Goal: Check status: Check status

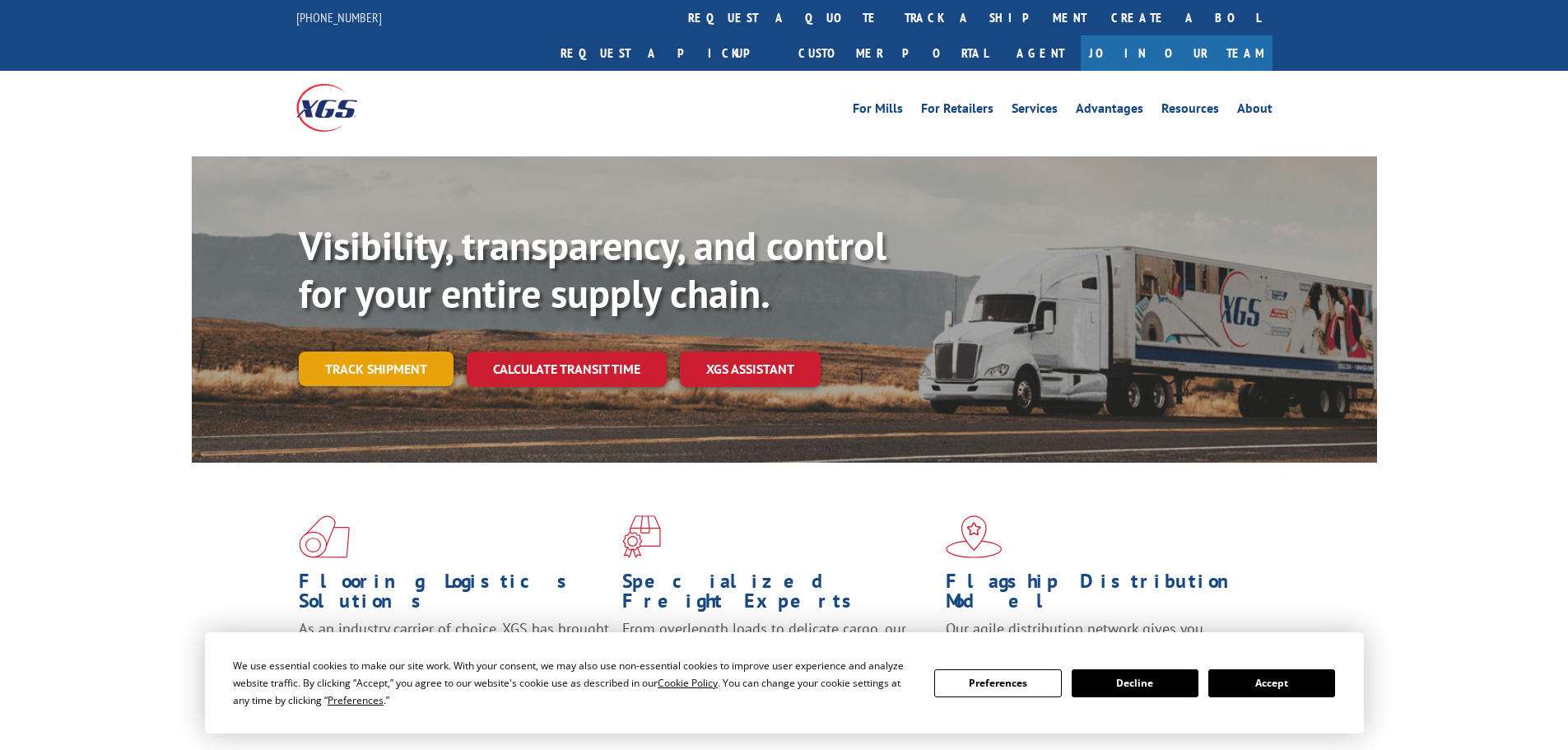
drag, startPoint x: 414, startPoint y: 346, endPoint x: 656, endPoint y: 309, distance: 244.8
click at [414, 351] on link "Track shipment" at bounding box center [376, 368] width 154 height 35
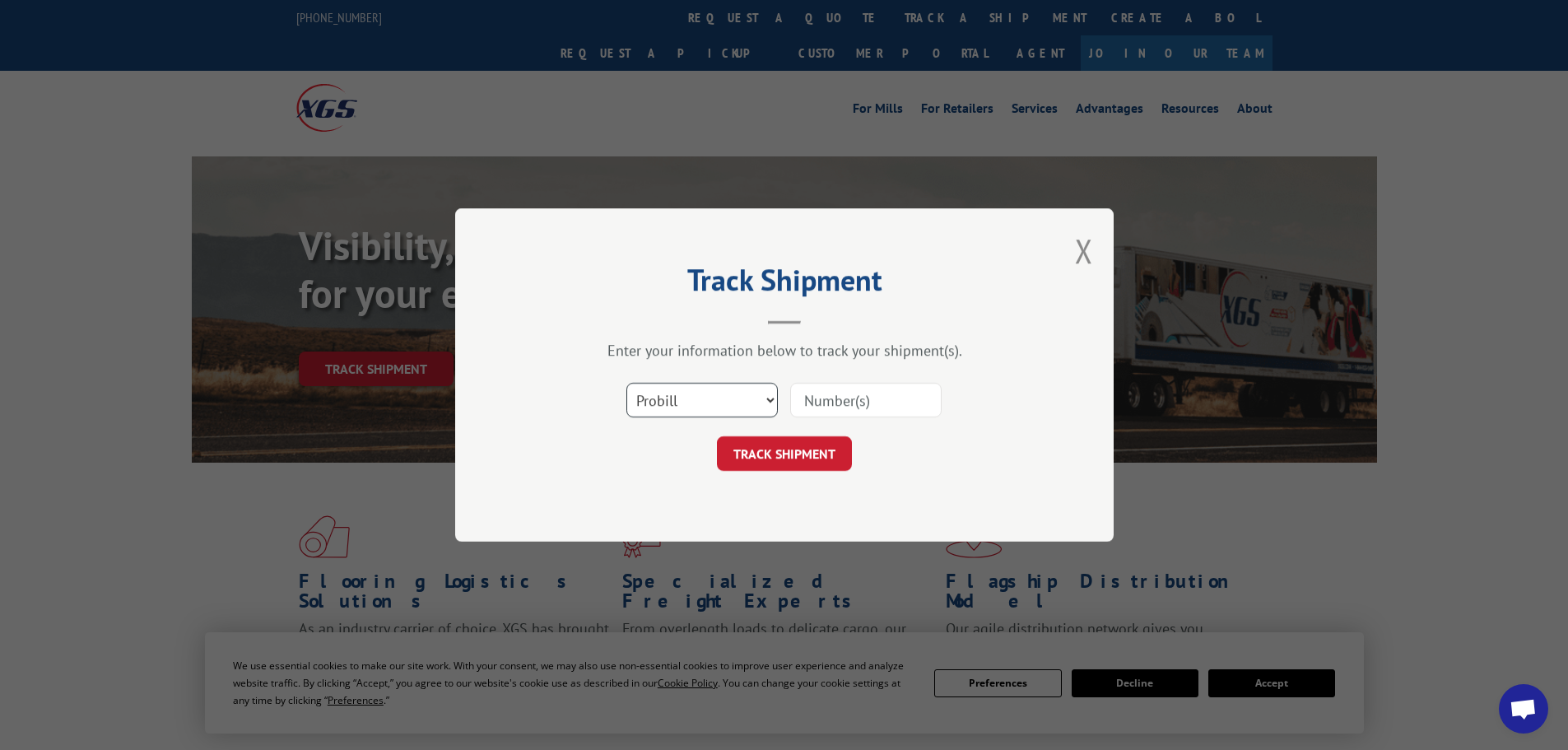
click at [685, 386] on select "Select category... Probill BOL PO" at bounding box center [702, 400] width 152 height 35
select select "bol"
click at [626, 383] on select "Select category... Probill BOL PO" at bounding box center [702, 400] width 152 height 35
click at [832, 399] on input at bounding box center [866, 400] width 152 height 35
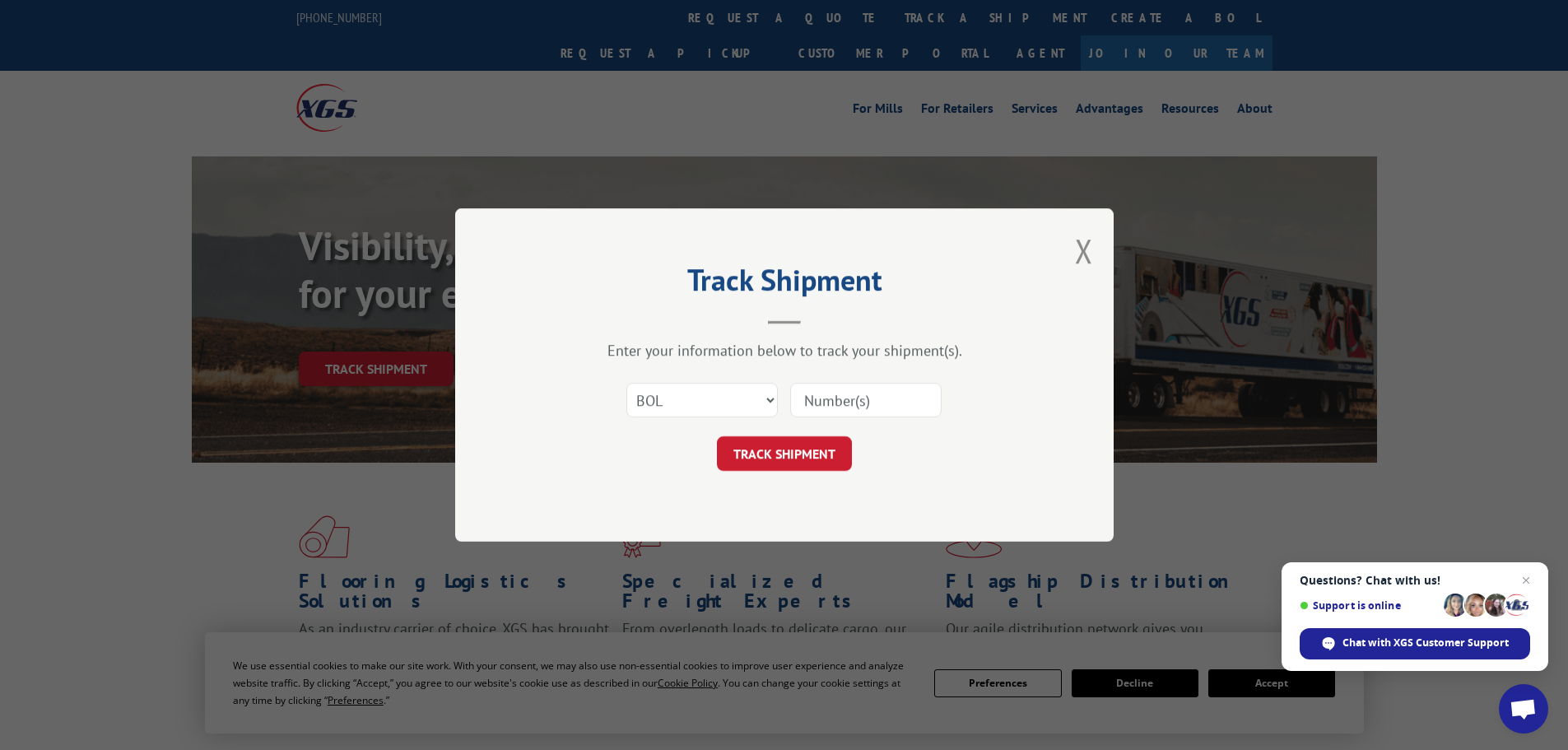
paste input "7056713"
type input "7056713"
click at [831, 459] on button "TRACK SHIPMENT" at bounding box center [784, 454] width 135 height 35
